Goal: Complete application form

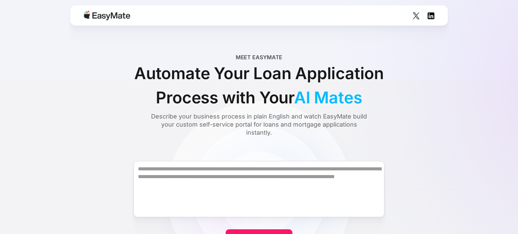
click at [108, 18] on img at bounding box center [107, 15] width 47 height 9
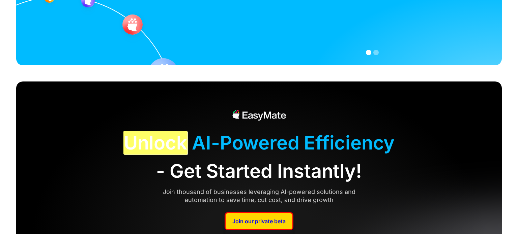
scroll to position [1699, 0]
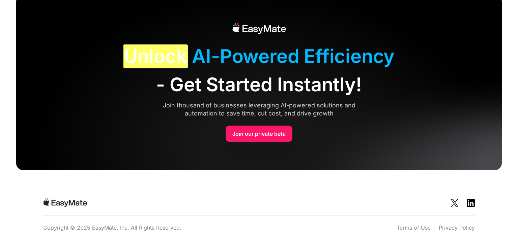
scroll to position [2066, 0]
